Goal: Obtain resource: Download file/media

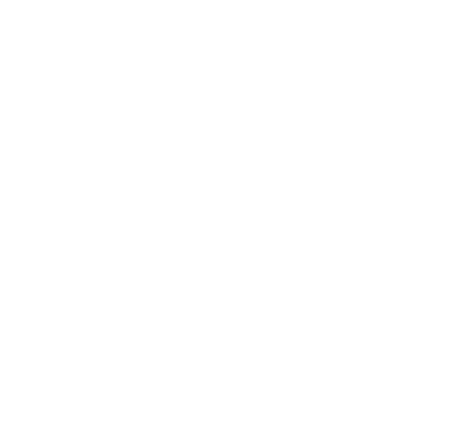
scroll to position [2063, 0]
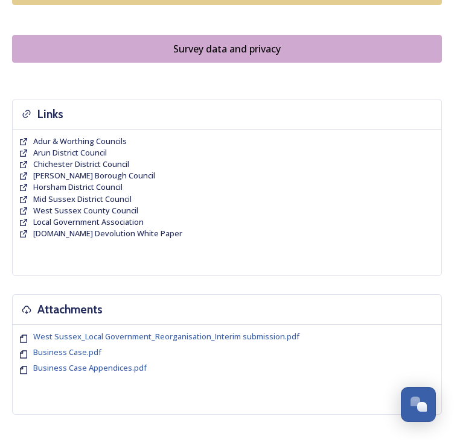
scroll to position [1086, 0]
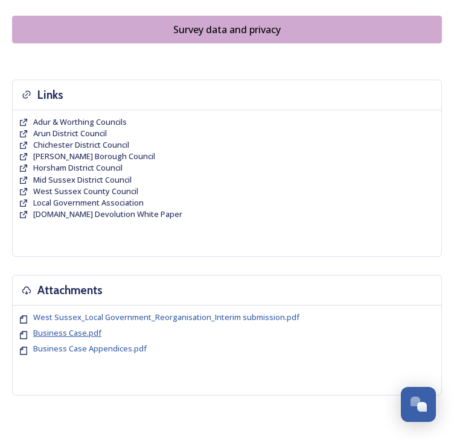
click at [89, 331] on span "Business Case.pdf" at bounding box center [67, 333] width 68 height 11
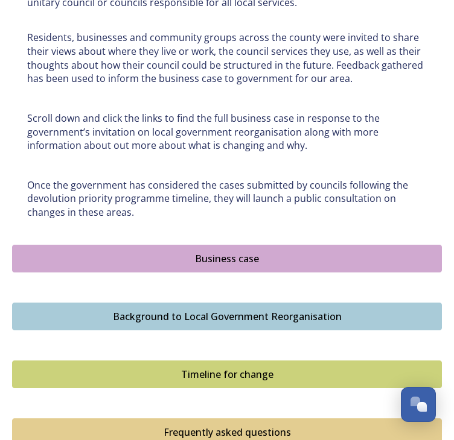
scroll to position [905, 0]
